Goal: Find specific page/section: Find specific page/section

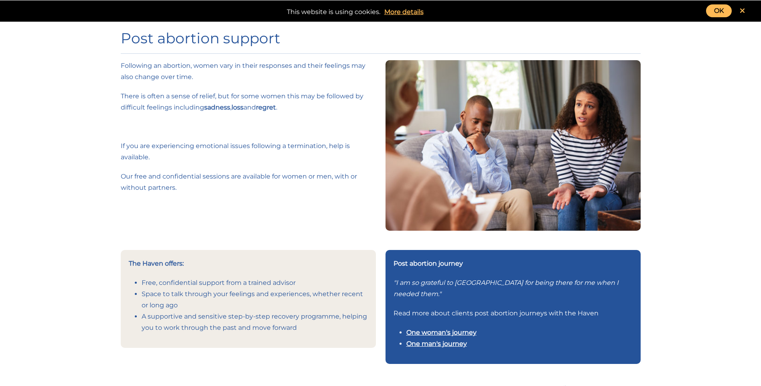
click at [715, 10] on link "OK" at bounding box center [719, 10] width 26 height 13
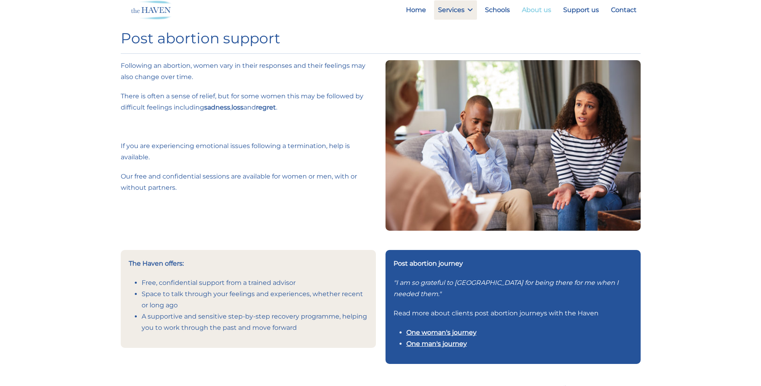
click at [548, 10] on link "About us" at bounding box center [536, 9] width 37 height 19
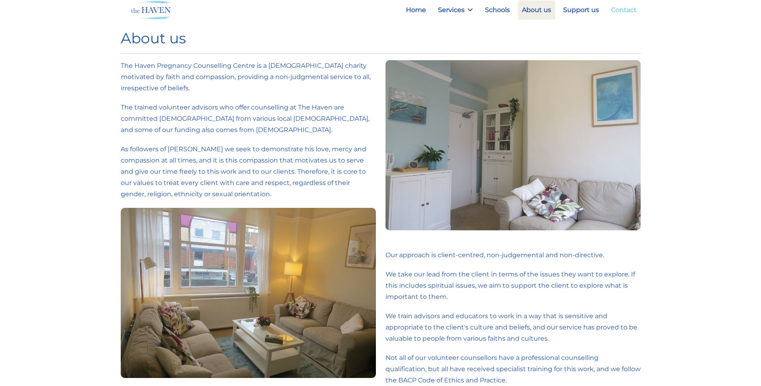
click at [627, 8] on link "Contact" at bounding box center [624, 9] width 34 height 19
